Goal: Transaction & Acquisition: Purchase product/service

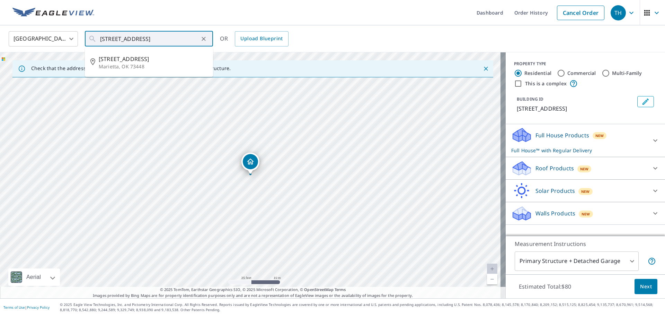
click at [144, 63] on p "Marietta, OK 73448" at bounding box center [153, 66] width 109 height 7
type input "19800 State Highway 32 Marietta, OK 73448"
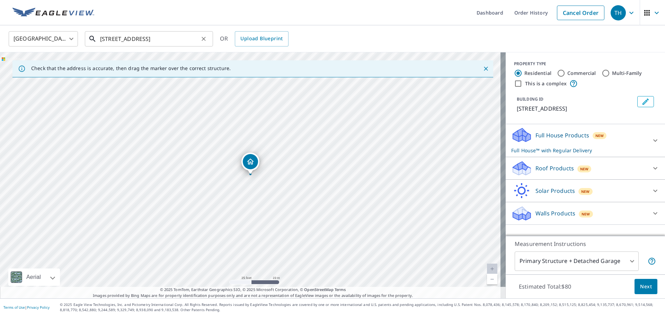
click at [195, 46] on div "19800 State Highway 32 Marietta, OK 73448 ​" at bounding box center [149, 38] width 128 height 15
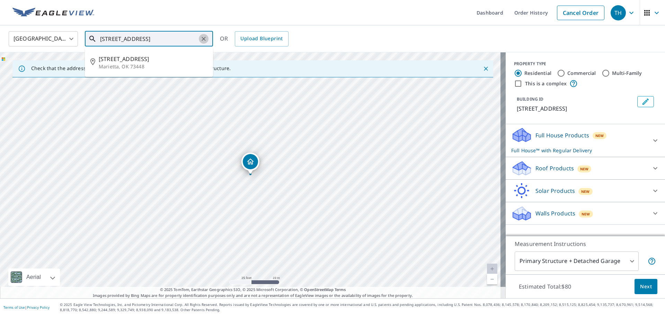
click at [203, 39] on icon "Clear" at bounding box center [204, 39] width 4 height 4
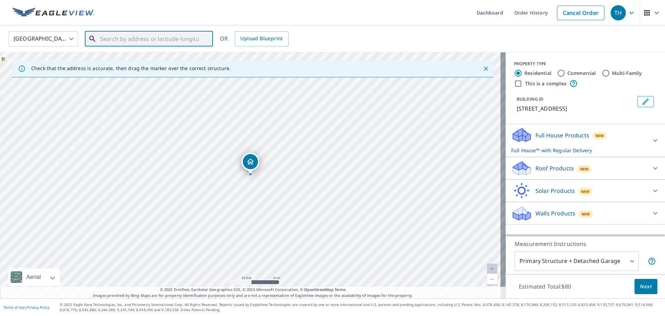
paste input "19800 State Hwy 32"
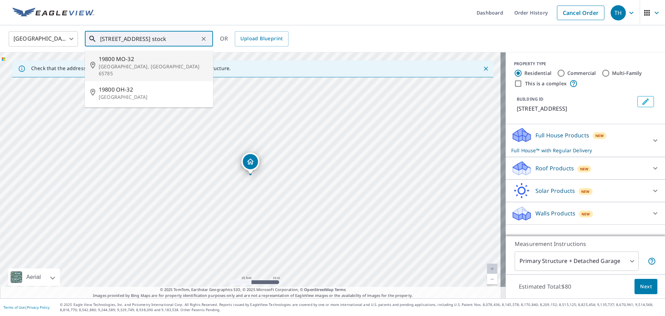
click at [138, 60] on span "19800 MO-32" at bounding box center [153, 59] width 109 height 8
type input "19800 MO-32 Stockton, MO 65785"
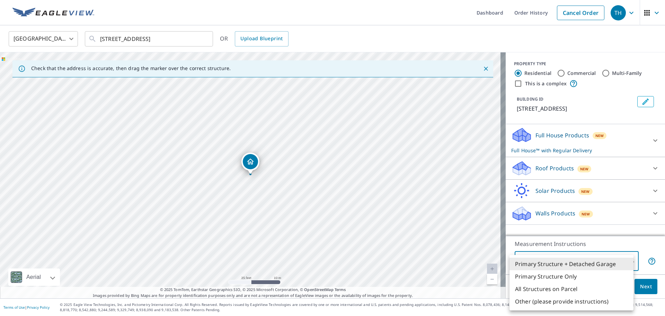
click at [586, 258] on body "TH TH Dashboard Order History Cancel Order TH United States US ​ 19800 MO-32 St…" at bounding box center [332, 158] width 665 height 316
click at [545, 278] on li "Primary Structure Only" at bounding box center [572, 276] width 124 height 12
type input "2"
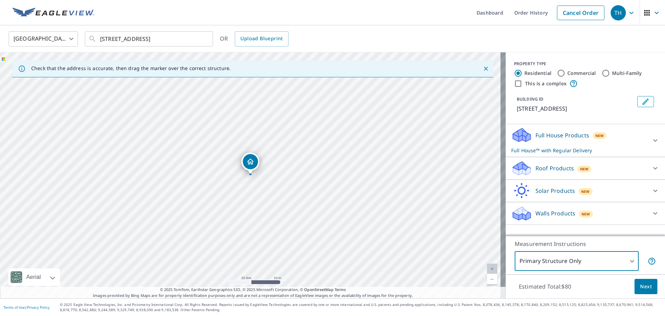
click at [549, 172] on div "Roof Products New" at bounding box center [580, 168] width 136 height 16
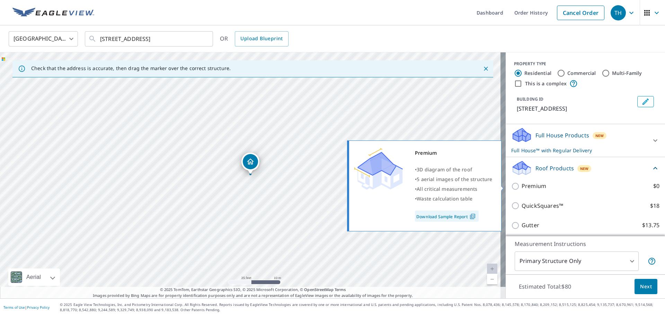
click at [542, 188] on label "Premium $0" at bounding box center [591, 186] width 138 height 9
click at [522, 188] on input "Premium $0" at bounding box center [517, 186] width 10 height 8
checkbox input "true"
checkbox input "false"
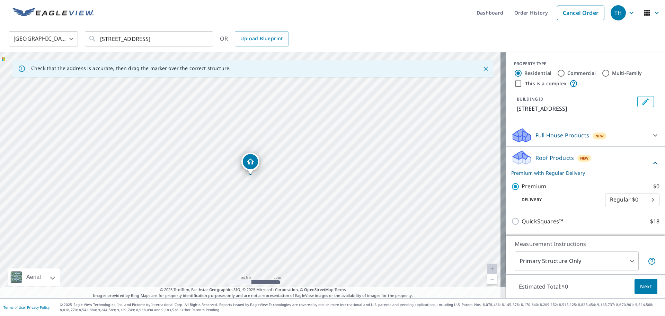
click at [641, 289] on span "Next" at bounding box center [647, 286] width 12 height 9
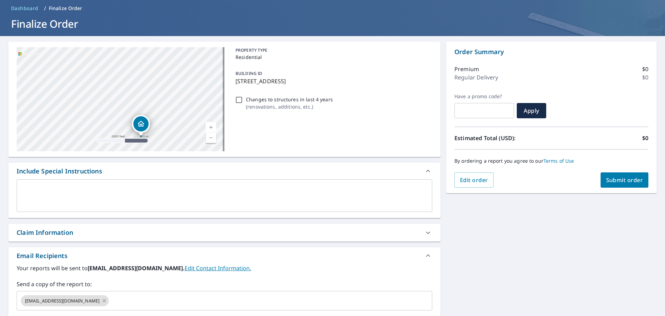
scroll to position [104, 0]
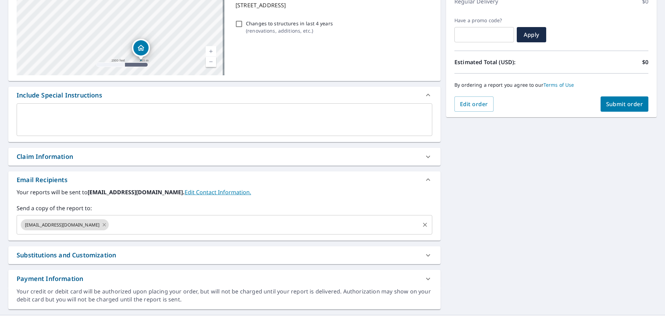
click at [102, 228] on icon at bounding box center [105, 225] width 6 height 8
click at [102, 226] on input "text" at bounding box center [219, 224] width 399 height 13
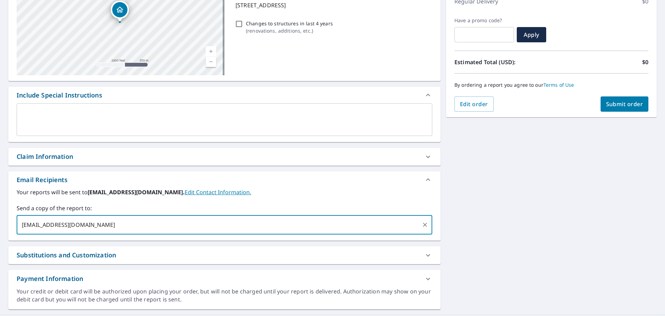
type input "[EMAIL_ADDRESS][DOMAIN_NAME]"
click at [608, 105] on span "Submit order" at bounding box center [625, 104] width 37 height 8
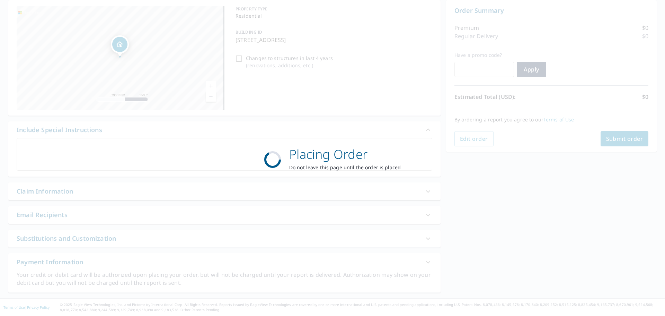
scroll to position [0, 0]
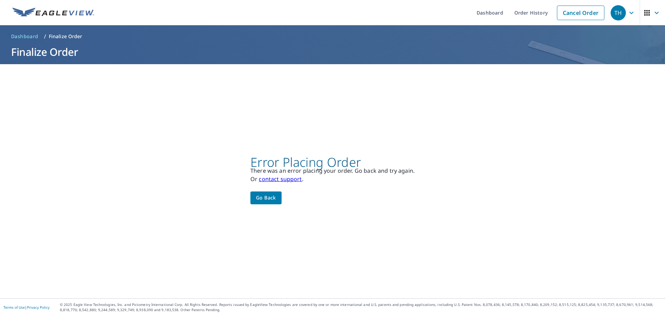
click at [264, 203] on button "Go back" at bounding box center [266, 197] width 31 height 13
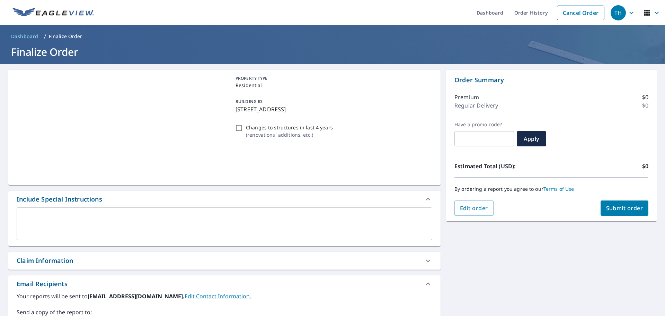
click at [264, 200] on div "Include Special Instructions" at bounding box center [218, 198] width 403 height 9
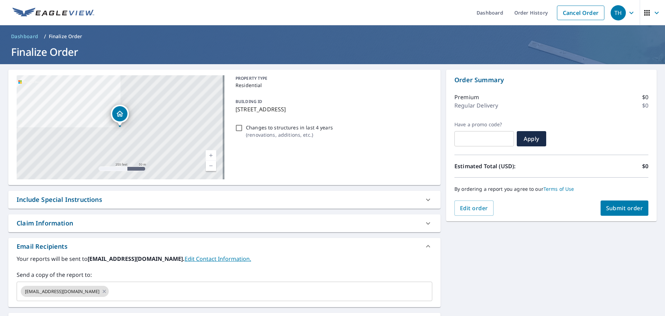
click at [264, 200] on div "Include Special Instructions" at bounding box center [218, 199] width 403 height 9
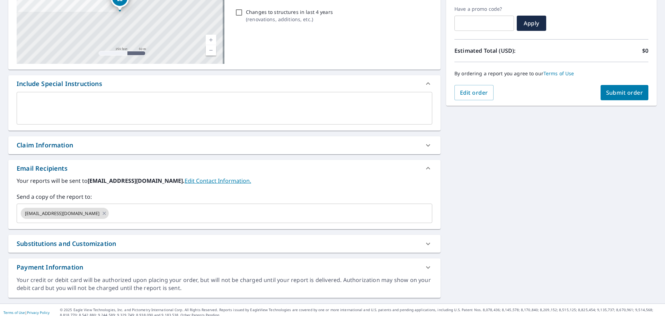
scroll to position [121, 0]
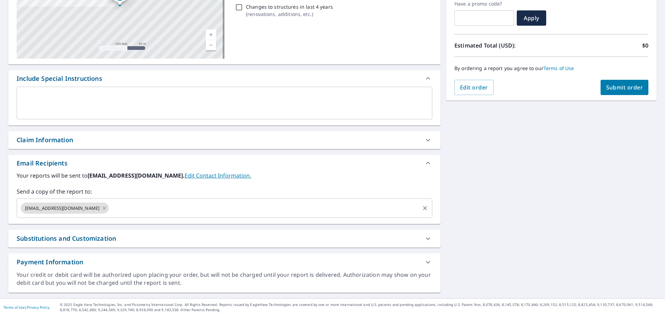
click at [106, 207] on div "[EMAIL_ADDRESS][DOMAIN_NAME]" at bounding box center [65, 207] width 88 height 11
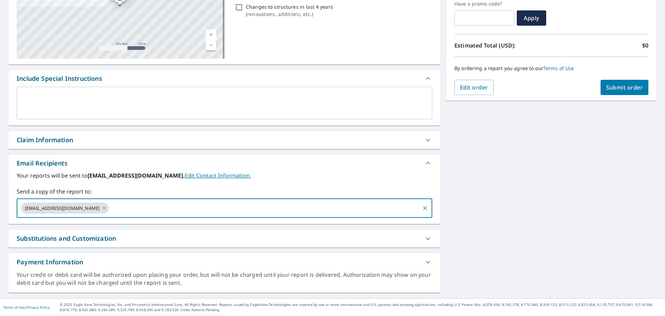
click at [103, 207] on icon at bounding box center [105, 208] width 6 height 8
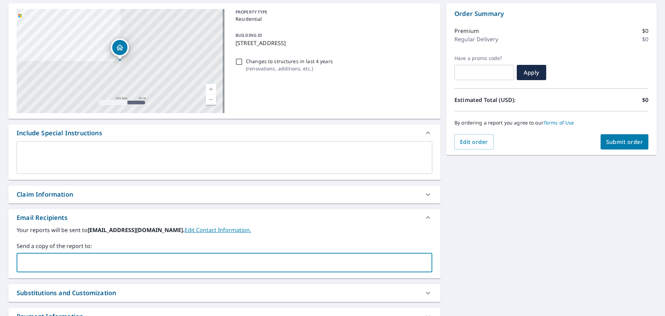
scroll to position [69, 0]
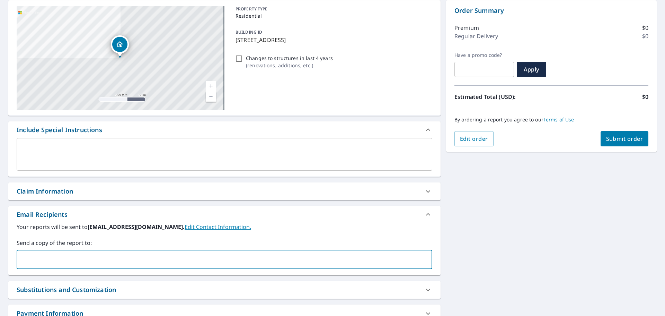
click at [80, 260] on input "text" at bounding box center [219, 259] width 399 height 13
type input "[EMAIL_ADDRESS][DOMAIN_NAME]"
click at [633, 133] on button "Submit order" at bounding box center [625, 138] width 48 height 15
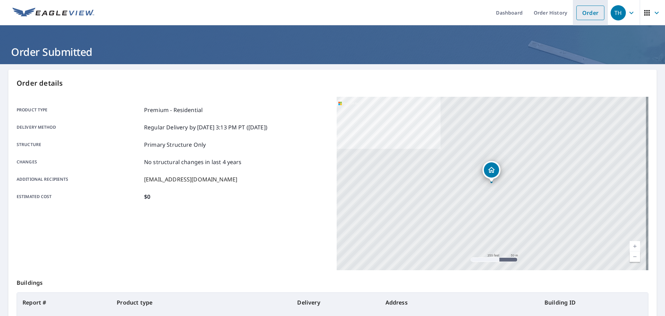
click at [590, 8] on link "Order" at bounding box center [591, 13] width 28 height 15
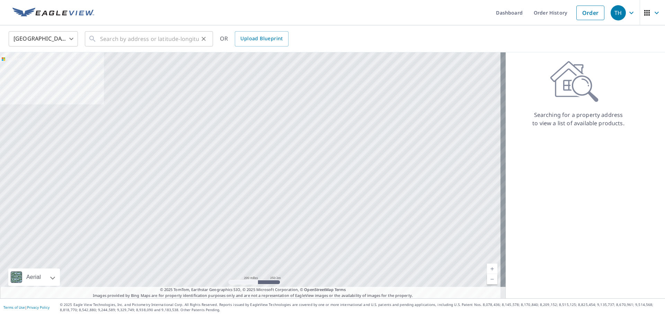
click at [202, 45] on div "​" at bounding box center [149, 38] width 128 height 15
drag, startPoint x: 202, startPoint y: 45, endPoint x: 149, endPoint y: 34, distance: 54.2
click at [149, 34] on input "text" at bounding box center [149, 38] width 99 height 19
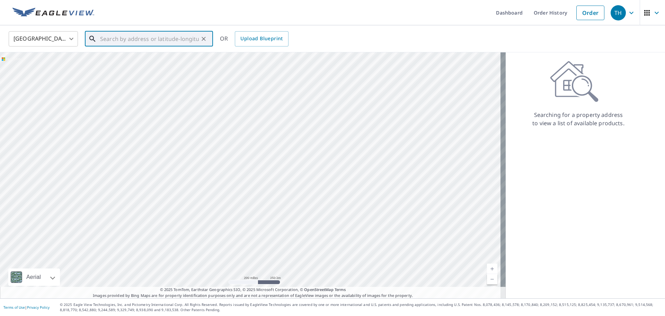
click at [151, 36] on input "text" at bounding box center [149, 38] width 99 height 19
paste input "[STREET_ADDRESS]"
type input "5600 Sweat Springs Court"
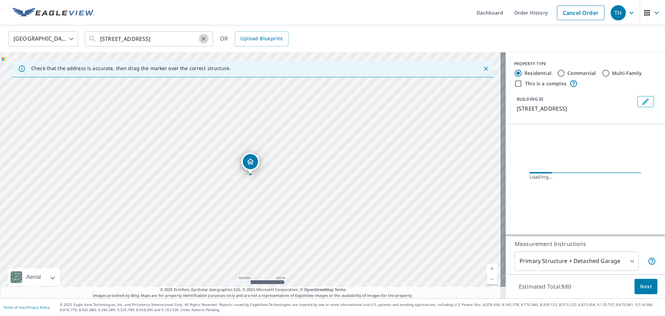
click at [204, 41] on icon "Clear" at bounding box center [203, 38] width 7 height 7
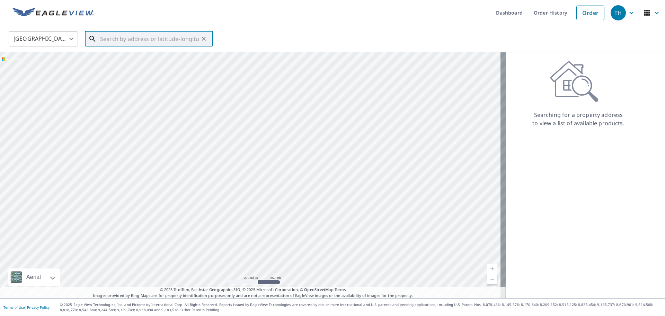
click at [128, 41] on input "text" at bounding box center [149, 38] width 99 height 19
paste input "[STREET_ADDRESS]"
type input "[STREET_ADDRESS] [GEOGRAPHIC_DATA]"
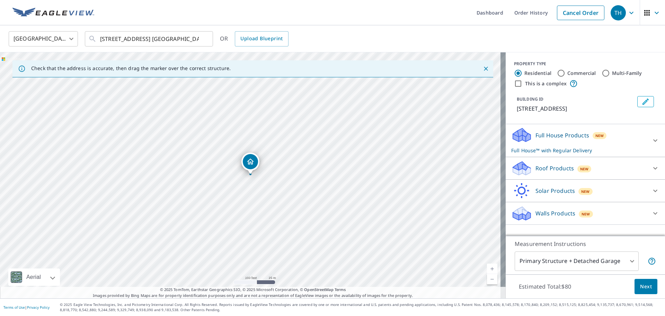
click at [557, 265] on body "TH TH Dashboard Order History Cancel Order TH [GEOGRAPHIC_DATA] [GEOGRAPHIC_DAT…" at bounding box center [332, 158] width 665 height 316
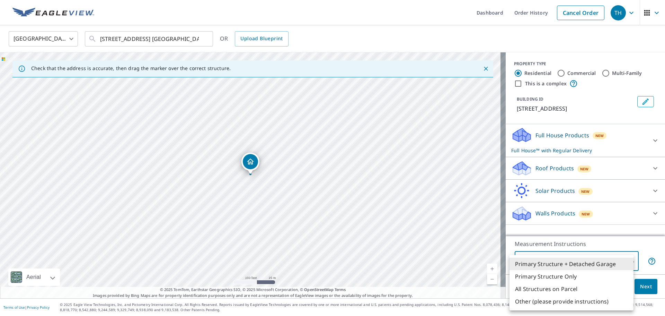
click at [564, 277] on li "Primary Structure Only" at bounding box center [572, 276] width 124 height 12
type input "2"
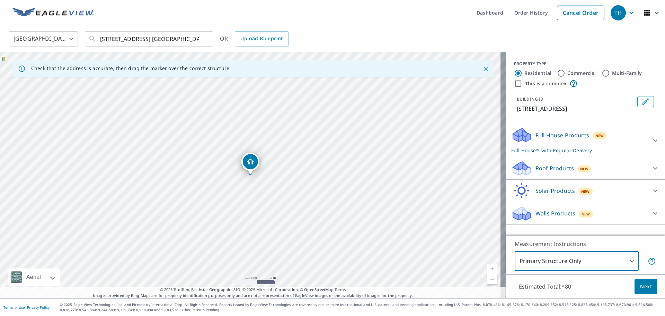
click at [536, 172] on p "Roof Products" at bounding box center [555, 168] width 38 height 8
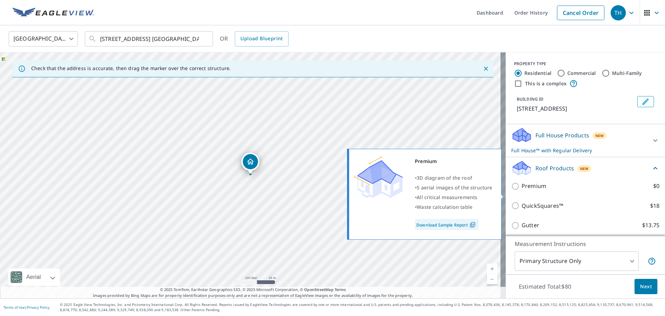
click at [524, 190] on p "Premium" at bounding box center [534, 186] width 25 height 9
click at [522, 190] on input "Premium $0" at bounding box center [517, 186] width 10 height 8
checkbox input "true"
checkbox input "false"
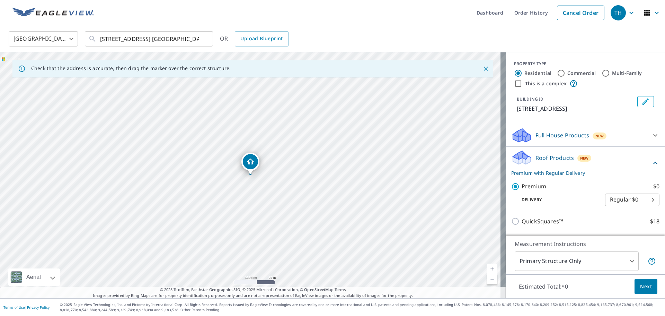
click at [636, 292] on button "Next" at bounding box center [646, 287] width 23 height 16
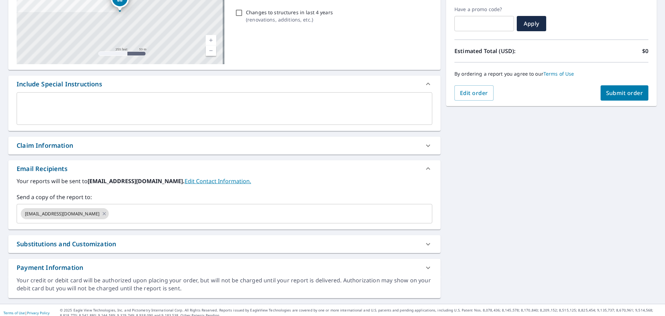
scroll to position [121, 0]
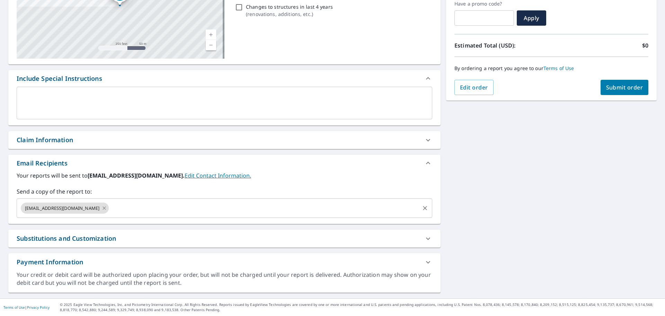
click at [102, 207] on icon at bounding box center [105, 208] width 6 height 8
click at [100, 207] on input "text" at bounding box center [219, 207] width 399 height 13
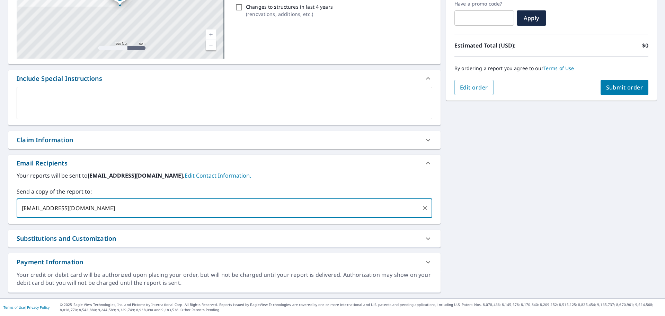
type input "[EMAIL_ADDRESS][DOMAIN_NAME]"
click at [641, 94] on button "Submit order" at bounding box center [625, 87] width 48 height 15
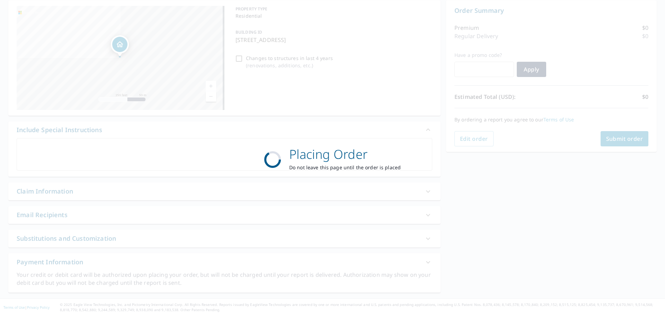
scroll to position [69, 0]
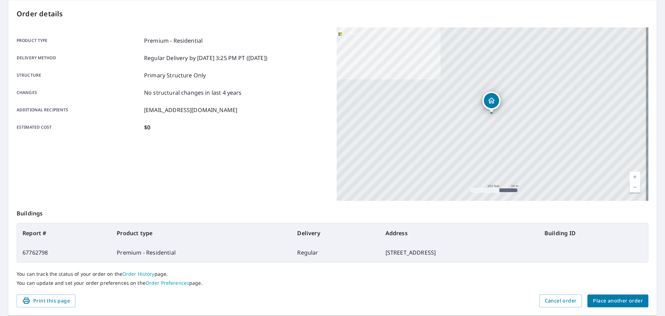
scroll to position [92, 0]
